Goal: Task Accomplishment & Management: Manage account settings

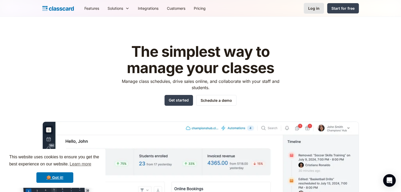
click at [314, 5] on link "Log in" at bounding box center [314, 8] width 20 height 11
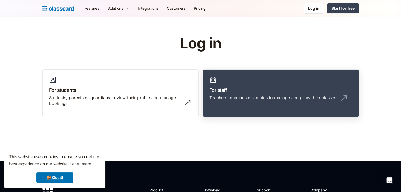
click at [271, 99] on div "Teachers, coaches or admins to manage and grow their classes" at bounding box center [272, 98] width 127 height 6
